Goal: Check status: Check status

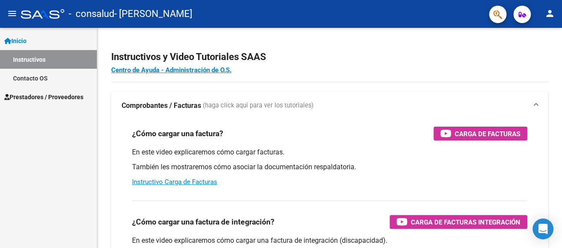
click at [60, 97] on span "Prestadores / Proveedores" at bounding box center [43, 97] width 79 height 10
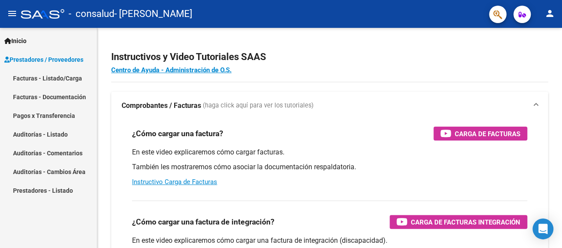
click at [61, 114] on link "Pagos x Transferencia" at bounding box center [48, 115] width 97 height 19
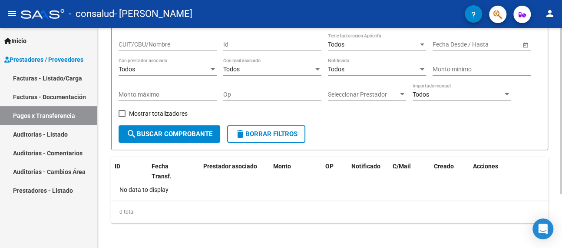
scroll to position [71, 0]
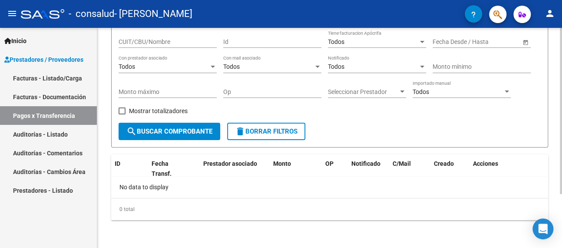
click at [183, 128] on span "search Buscar Comprobante" at bounding box center [169, 131] width 86 height 8
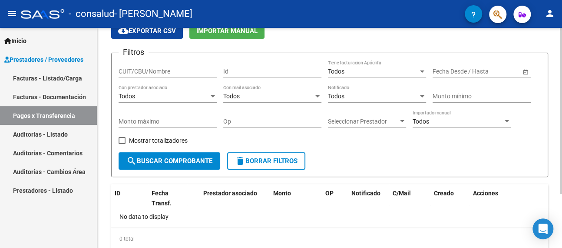
scroll to position [0, 0]
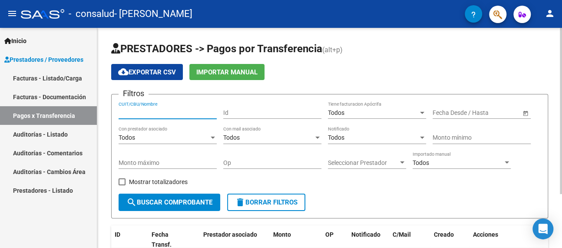
click at [190, 112] on input "CUIT/CBU/Nombre" at bounding box center [168, 112] width 98 height 7
type input "2724294840"
click at [174, 202] on span "search Buscar Comprobante" at bounding box center [169, 202] width 86 height 8
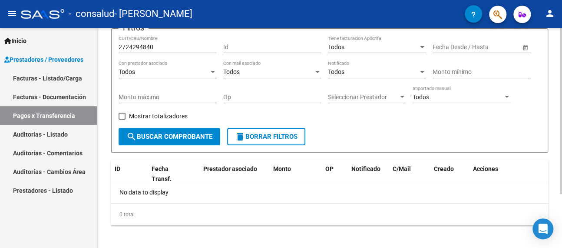
scroll to position [71, 0]
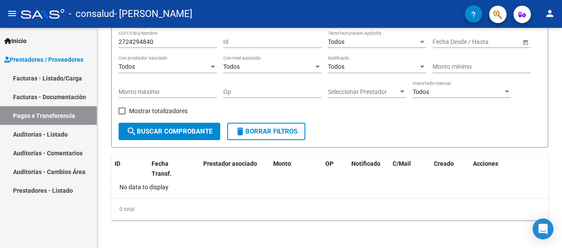
click at [53, 76] on link "Facturas - Listado/Carga" at bounding box center [48, 78] width 97 height 19
